Goal: Task Accomplishment & Management: Manage account settings

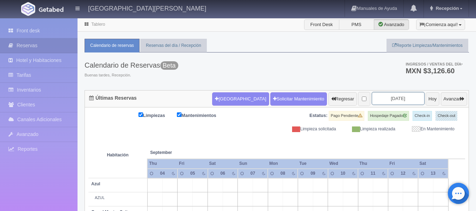
click at [384, 100] on input "2025-09-06" at bounding box center [397, 98] width 53 height 13
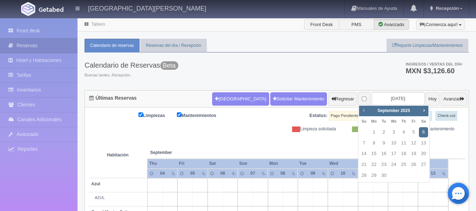
click at [363, 111] on span "Prev" at bounding box center [363, 110] width 6 height 6
click at [375, 174] on link "25" at bounding box center [373, 175] width 9 height 10
type input "[DATE]"
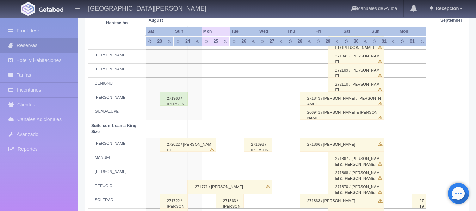
scroll to position [317, 0]
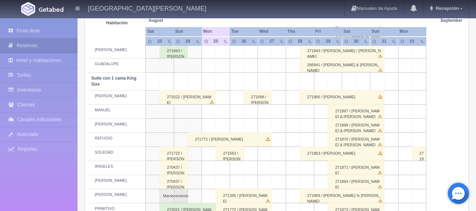
click at [177, 98] on div "272022 / JOSÉ LUIS GONZALEZ RODRIGUEZ" at bounding box center [187, 97] width 56 height 14
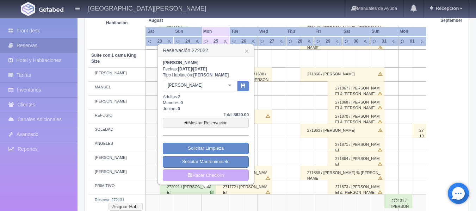
scroll to position [352, 0]
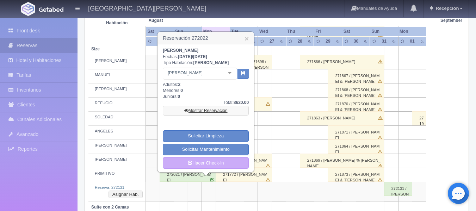
click at [207, 112] on link "Mostrar Reservación" at bounding box center [206, 111] width 86 height 10
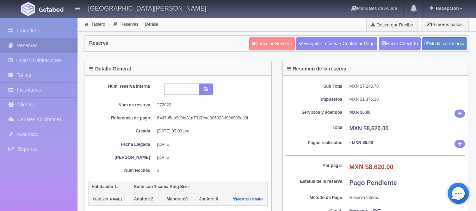
click at [265, 44] on link "Cancelar Reserva" at bounding box center [272, 43] width 46 height 13
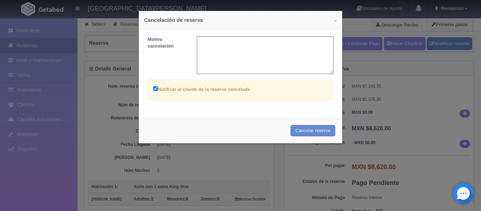
click at [213, 49] on textarea at bounding box center [265, 55] width 137 height 38
type textarea "DUPLICADA"
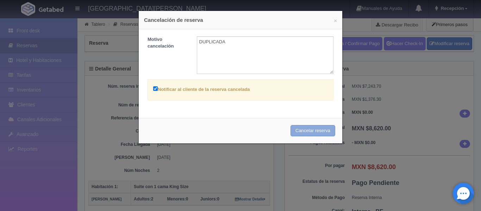
click at [299, 129] on button "Cancelar reserva" at bounding box center [312, 131] width 45 height 12
click at [150, 87] on div "Notificar al cliente de la reserva cancelada" at bounding box center [240, 89] width 186 height 21
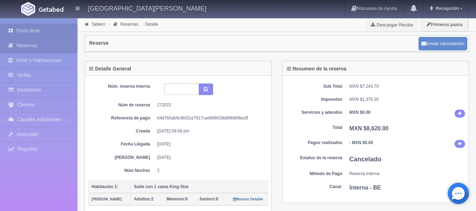
click at [32, 30] on link "Front desk" at bounding box center [38, 31] width 77 height 14
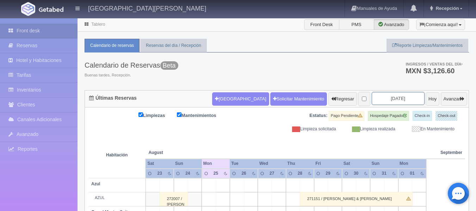
click at [391, 98] on input "[DATE]" at bounding box center [397, 98] width 53 height 13
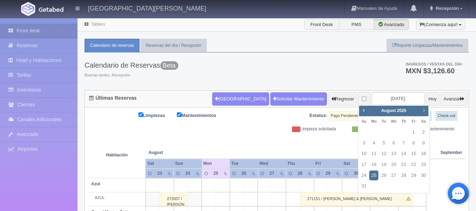
click at [423, 110] on span "Next" at bounding box center [424, 110] width 6 height 6
click at [426, 144] on link "13" at bounding box center [423, 143] width 9 height 10
type input "[DATE]"
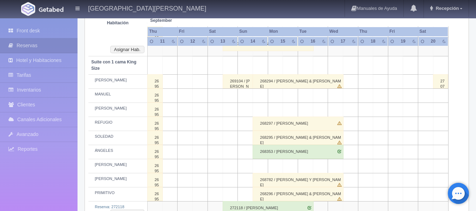
scroll to position [387, 0]
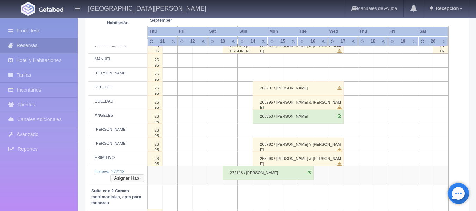
click at [130, 177] on button "Asignar Hab." at bounding box center [127, 178] width 34 height 8
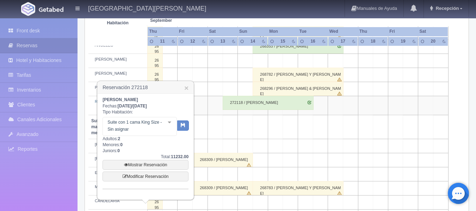
scroll to position [458, 0]
click at [171, 121] on div at bounding box center [169, 122] width 14 height 11
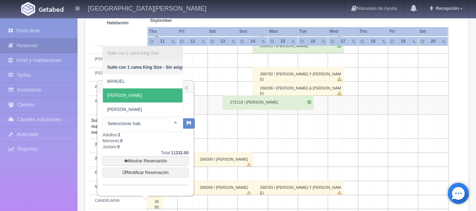
click at [143, 93] on span "[PERSON_NAME]" at bounding box center [148, 95] width 90 height 14
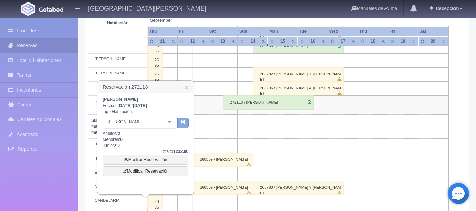
click at [183, 123] on icon "button" at bounding box center [183, 122] width 5 height 5
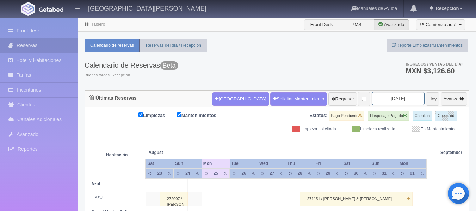
click at [385, 99] on input "[DATE]" at bounding box center [397, 98] width 53 height 13
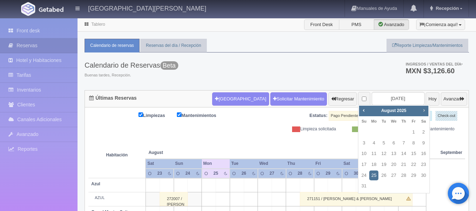
click at [424, 108] on span "Next" at bounding box center [424, 110] width 6 height 6
click at [422, 143] on link "13" at bounding box center [423, 143] width 9 height 10
type input "[DATE]"
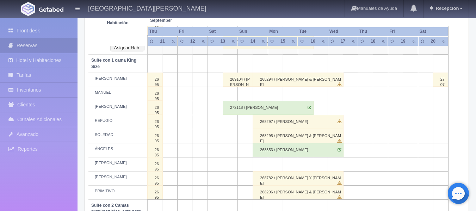
scroll to position [352, 0]
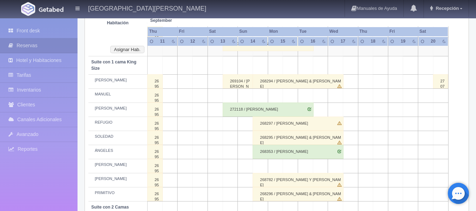
click at [235, 109] on div "272118 / Mishelle Velez" at bounding box center [267, 109] width 91 height 14
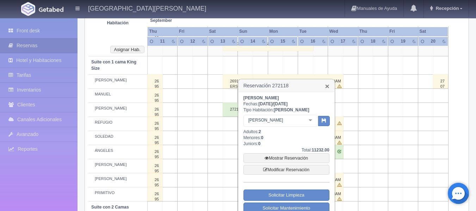
click at [328, 88] on link "×" at bounding box center [327, 85] width 4 height 7
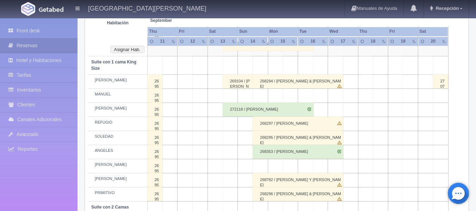
click at [244, 110] on div "272118 / [PERSON_NAME]" at bounding box center [267, 109] width 91 height 14
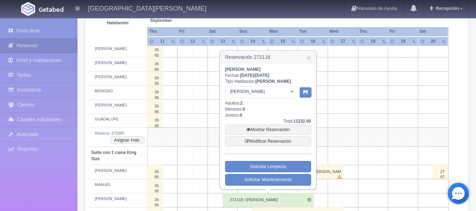
scroll to position [282, 0]
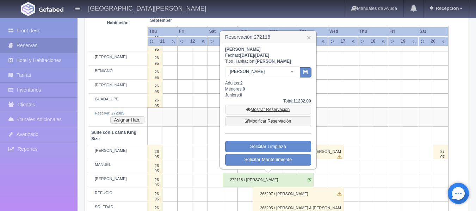
click at [283, 108] on link "Mostrar Reservación" at bounding box center [268, 110] width 86 height 10
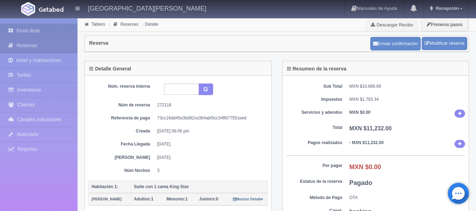
click at [31, 27] on link "Front desk" at bounding box center [38, 31] width 77 height 14
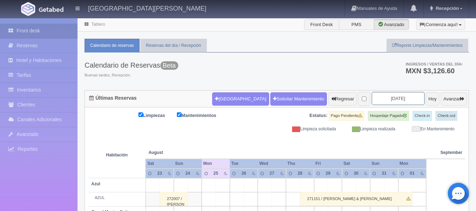
click at [381, 101] on input "2025-08-25" at bounding box center [397, 98] width 53 height 13
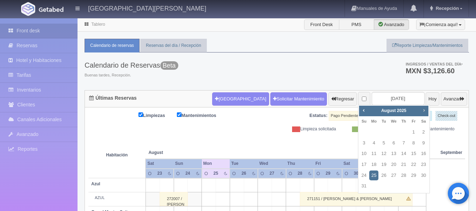
click at [422, 110] on span "Next" at bounding box center [424, 110] width 6 height 6
click at [421, 144] on link "13" at bounding box center [423, 143] width 9 height 10
type input "[DATE]"
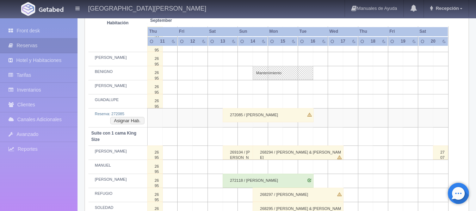
scroll to position [282, 0]
click at [125, 120] on button "Asignar Hab." at bounding box center [127, 120] width 34 height 8
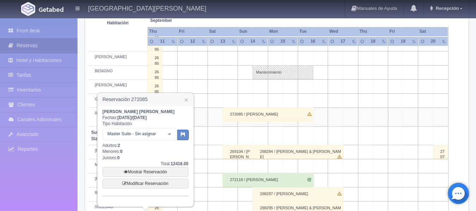
click at [207, 83] on td at bounding box center [200, 87] width 15 height 14
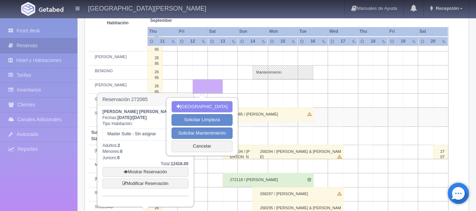
click at [113, 42] on td "Habitación" at bounding box center [117, 23] width 59 height 46
click at [217, 147] on button "Cancelar" at bounding box center [201, 146] width 61 height 12
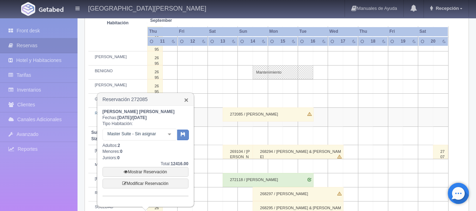
click at [188, 100] on link "×" at bounding box center [186, 99] width 4 height 7
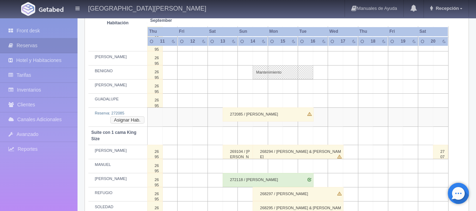
click at [136, 121] on button "Asignar Hab." at bounding box center [127, 120] width 34 height 8
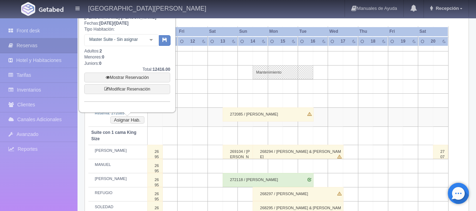
click at [153, 40] on div at bounding box center [151, 39] width 14 height 11
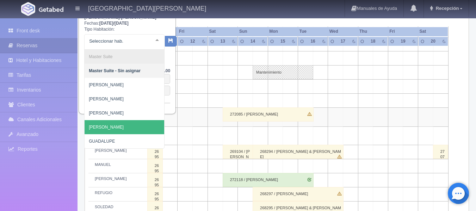
click at [182, 61] on td at bounding box center [184, 58] width 15 height 14
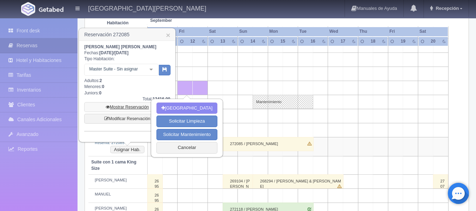
scroll to position [211, 0]
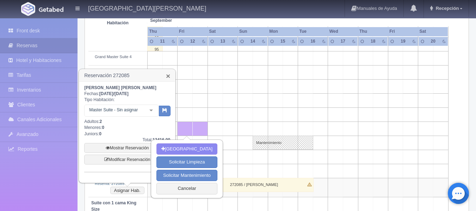
click at [166, 75] on link "×" at bounding box center [168, 75] width 4 height 7
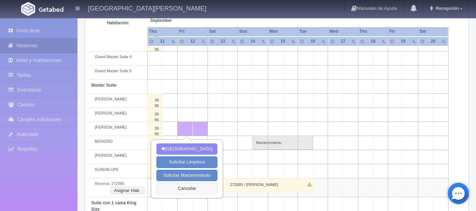
click at [189, 187] on button "Cancelar" at bounding box center [186, 189] width 61 height 12
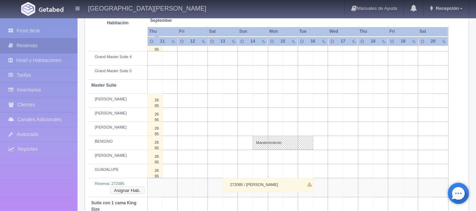
click at [121, 190] on button "Asignar Hab." at bounding box center [127, 191] width 34 height 8
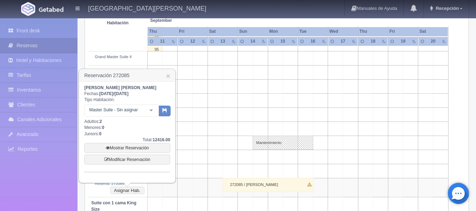
click at [150, 112] on div "Master Suite - Sin asignar Master Suite Master Suite - Sin asignar LAURA PABLO …" at bounding box center [121, 112] width 74 height 14
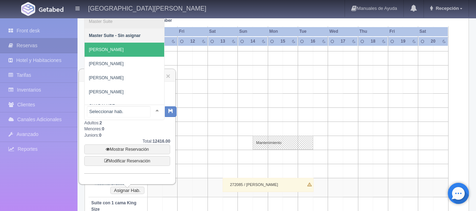
click at [95, 50] on span "[PERSON_NAME]" at bounding box center [106, 49] width 35 height 5
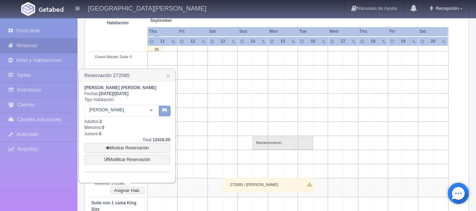
click at [164, 111] on icon "button" at bounding box center [164, 110] width 5 height 5
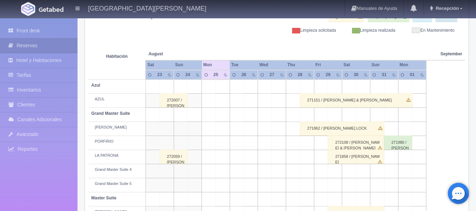
scroll to position [52, 0]
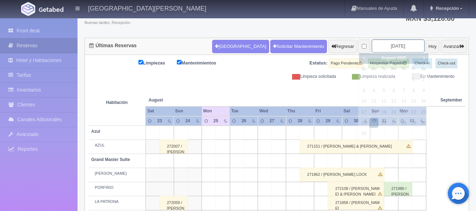
click at [378, 43] on input "[DATE]" at bounding box center [397, 45] width 53 height 13
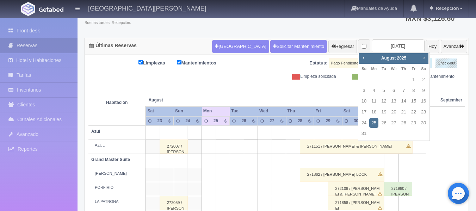
click at [423, 57] on span "Next" at bounding box center [424, 58] width 6 height 6
click at [422, 90] on link "13" at bounding box center [423, 91] width 9 height 10
type input "[DATE]"
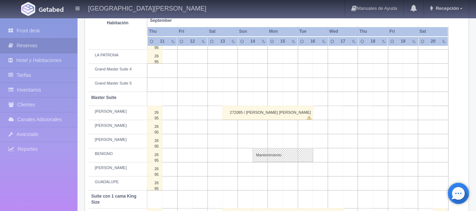
scroll to position [211, 0]
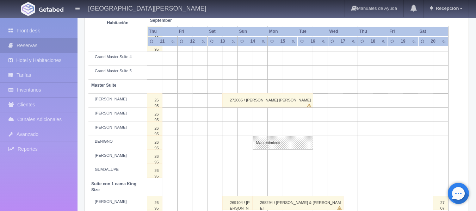
click at [256, 100] on div "272085 / Irma teresa Demesa cruz" at bounding box center [267, 100] width 91 height 14
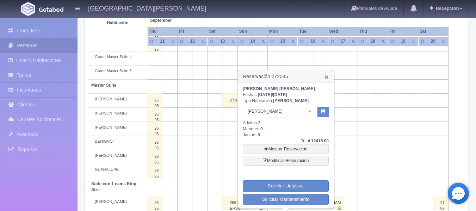
click at [327, 79] on link "×" at bounding box center [326, 76] width 4 height 7
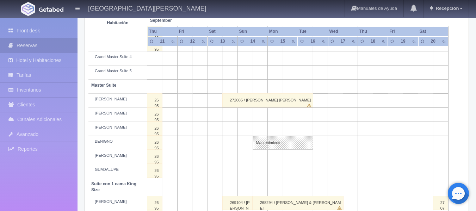
click at [264, 99] on div "272085 / Irma teresa Demesa cruz" at bounding box center [267, 100] width 91 height 14
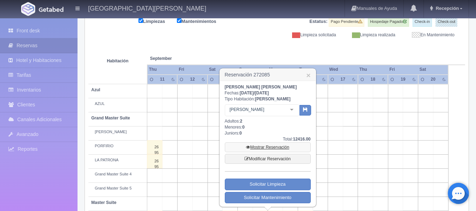
scroll to position [70, 0]
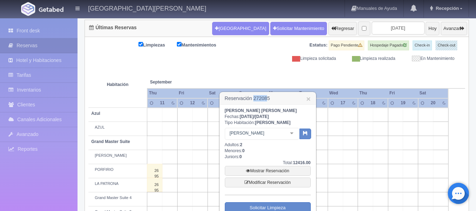
drag, startPoint x: 268, startPoint y: 100, endPoint x: 253, endPoint y: 102, distance: 15.6
click at [253, 102] on h3 "Reservación 272085 ×" at bounding box center [268, 98] width 96 height 12
copy h3 "27208"
click at [308, 100] on link "×" at bounding box center [308, 98] width 4 height 7
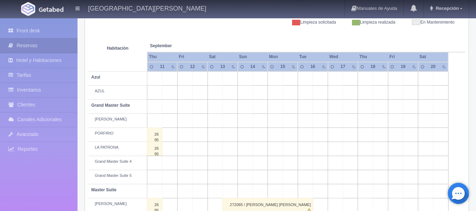
scroll to position [141, 0]
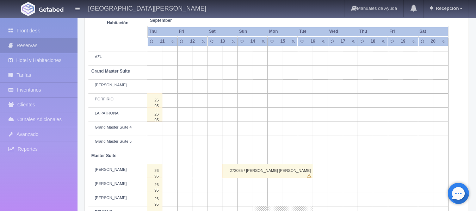
click at [263, 168] on div "272085 / Irma teresa Demesa cruz" at bounding box center [267, 171] width 91 height 14
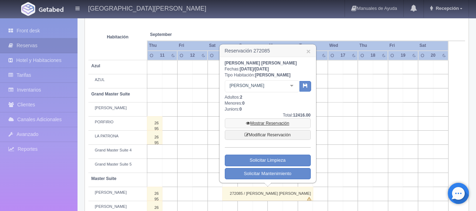
scroll to position [106, 0]
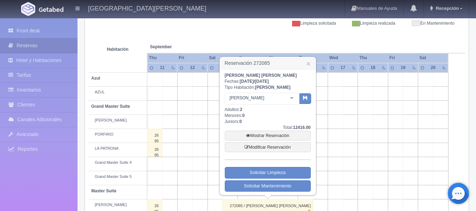
click at [310, 64] on h3 "Reservación 272085 ×" at bounding box center [268, 63] width 96 height 12
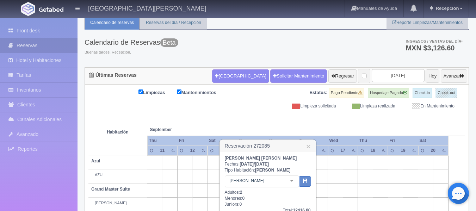
scroll to position [35, 0]
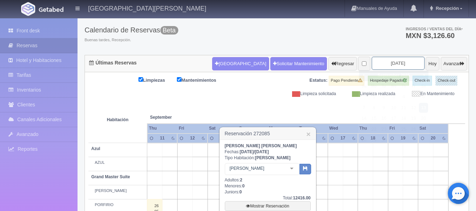
click at [394, 63] on input "2025-09-13" at bounding box center [397, 63] width 53 height 13
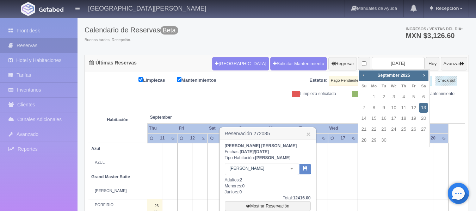
click at [363, 76] on span "Prev" at bounding box center [363, 75] width 6 height 6
click at [367, 151] on link "31" at bounding box center [363, 151] width 9 height 10
type input "[DATE]"
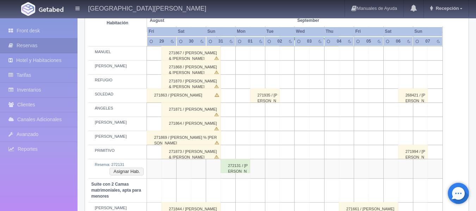
scroll to position [387, 0]
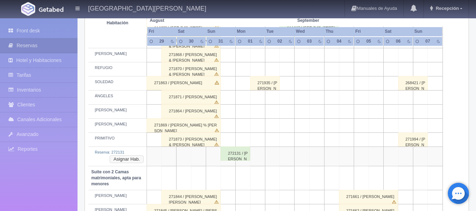
click at [134, 160] on button "Asignar Hab." at bounding box center [126, 159] width 34 height 8
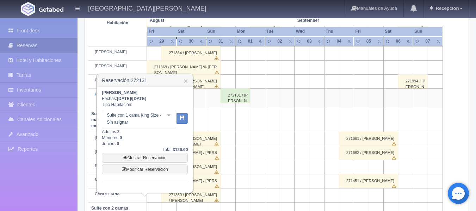
scroll to position [458, 0]
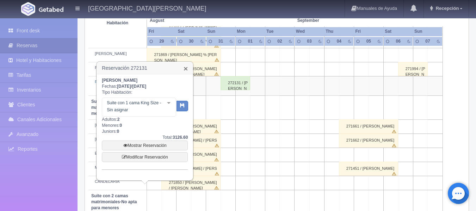
click at [186, 69] on link "×" at bounding box center [185, 68] width 4 height 7
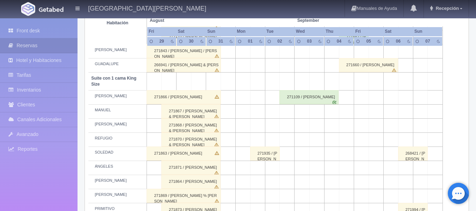
scroll to position [352, 0]
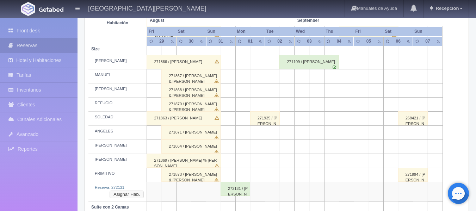
click at [126, 194] on button "Asignar Hab." at bounding box center [126, 194] width 34 height 8
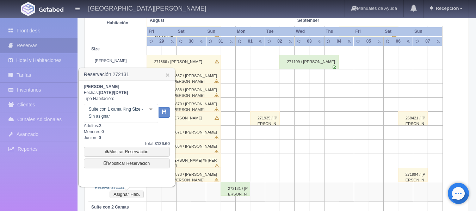
click at [150, 109] on div at bounding box center [151, 109] width 14 height 11
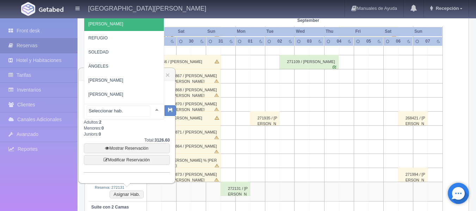
scroll to position [71, 0]
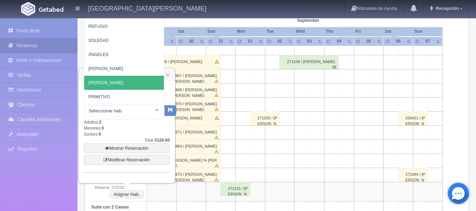
click at [120, 79] on span "[PERSON_NAME]" at bounding box center [129, 83] width 90 height 14
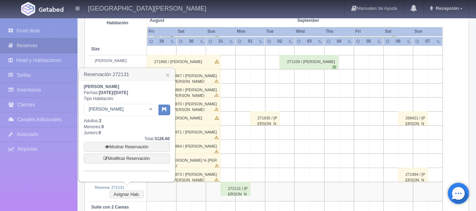
click at [157, 109] on div at bounding box center [151, 109] width 14 height 11
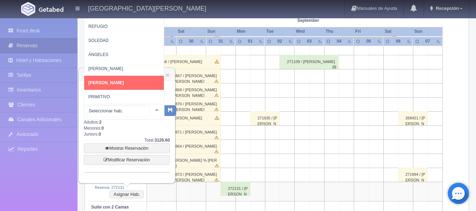
click at [140, 80] on span "[PERSON_NAME]" at bounding box center [126, 83] width 85 height 14
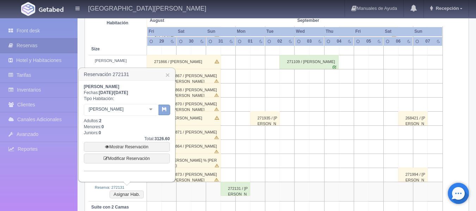
click at [165, 108] on icon "button" at bounding box center [164, 109] width 5 height 5
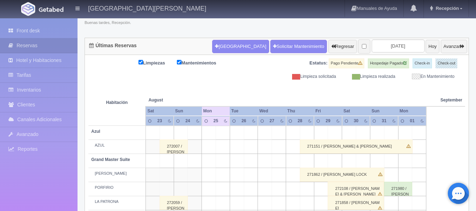
scroll to position [52, 0]
click at [382, 47] on input "[DATE]" at bounding box center [397, 45] width 53 height 13
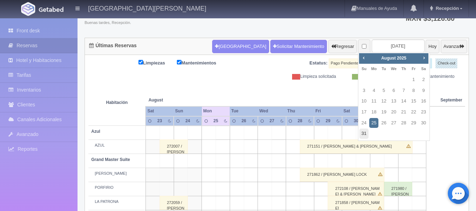
click at [363, 133] on link "31" at bounding box center [363, 133] width 9 height 10
type input "[DATE]"
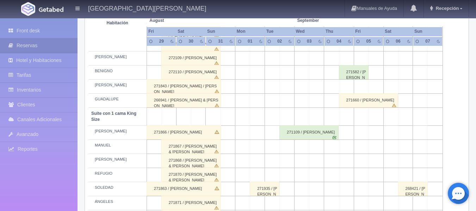
scroll to position [352, 0]
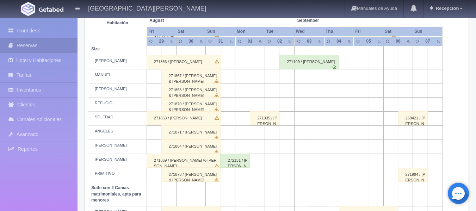
click at [239, 162] on div "272131 / [PERSON_NAME]" at bounding box center [235, 160] width 30 height 14
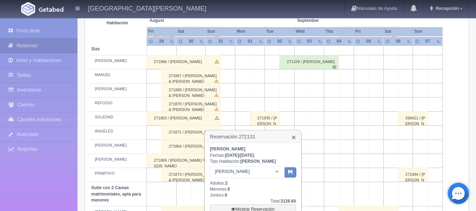
click at [293, 137] on link "×" at bounding box center [293, 136] width 4 height 7
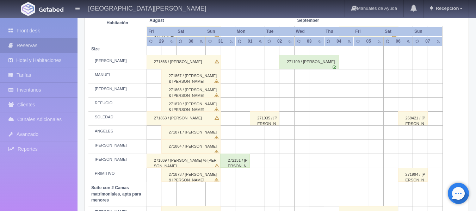
click at [230, 163] on div "272131 / [PERSON_NAME]" at bounding box center [235, 160] width 30 height 14
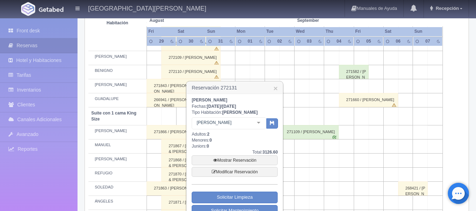
scroll to position [282, 0]
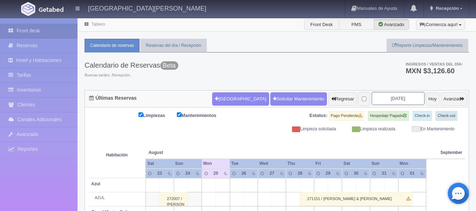
click at [393, 98] on input "[DATE]" at bounding box center [397, 98] width 53 height 13
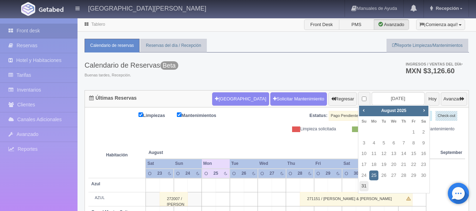
click at [362, 188] on link "31" at bounding box center [363, 186] width 9 height 10
type input "[DATE]"
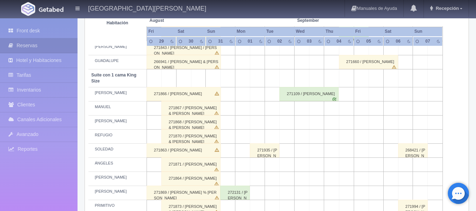
scroll to position [387, 0]
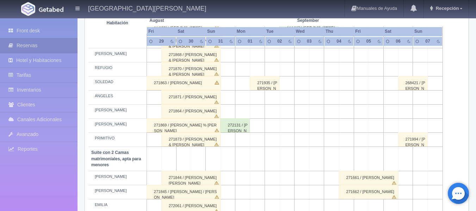
click at [236, 130] on div "272131 / [PERSON_NAME]" at bounding box center [235, 125] width 30 height 14
